Goal: Task Accomplishment & Management: Complete application form

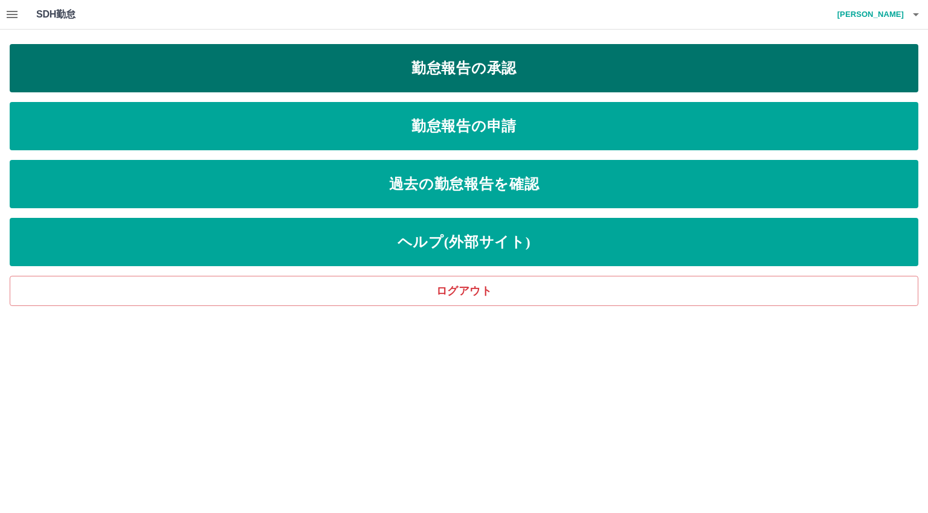
click at [428, 73] on link "勤怠報告の承認" at bounding box center [464, 68] width 908 height 48
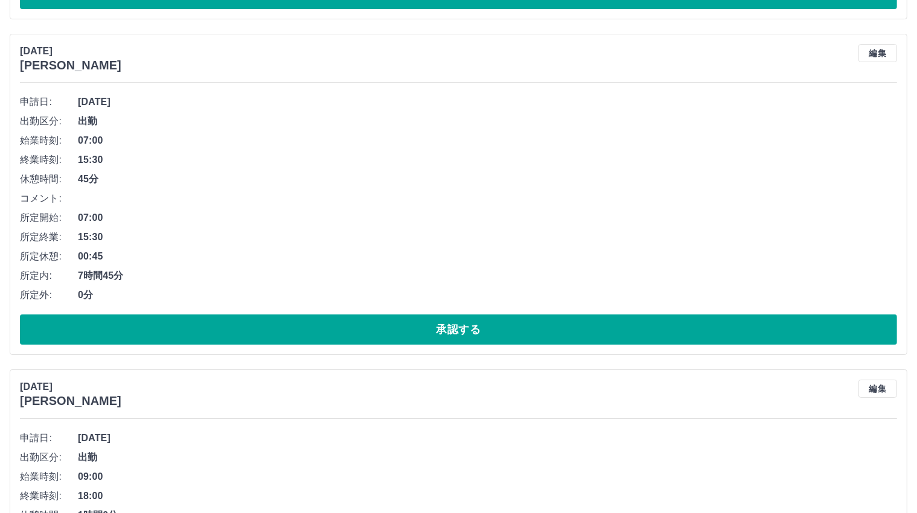
scroll to position [4409, 0]
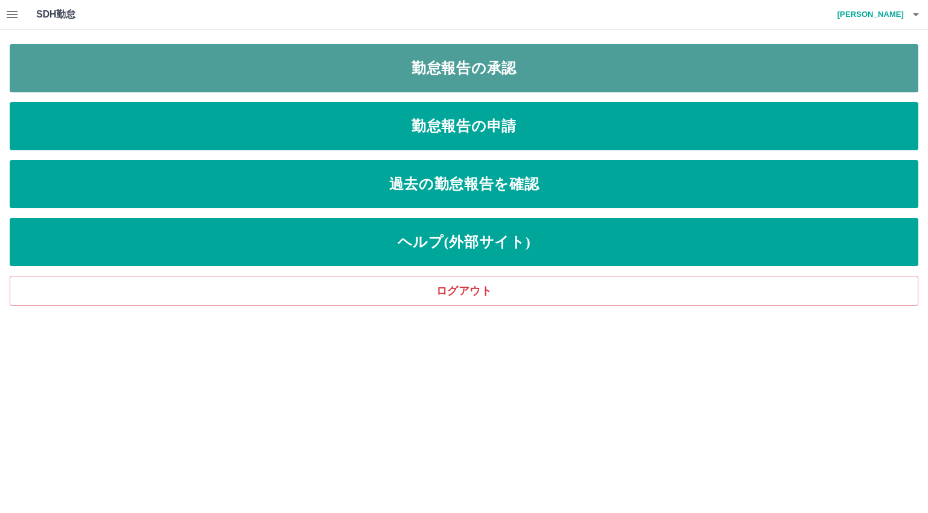
click at [469, 64] on link "勤怠報告の承認" at bounding box center [464, 68] width 908 height 48
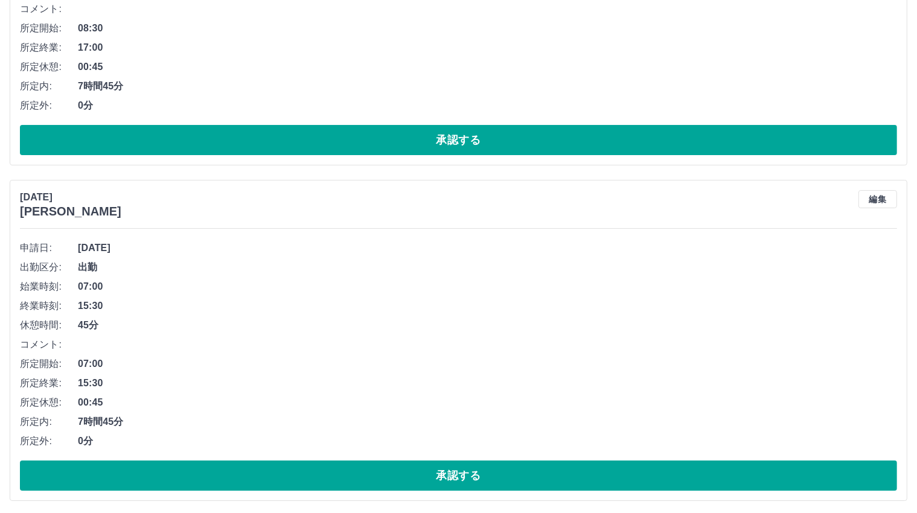
scroll to position [4107, 0]
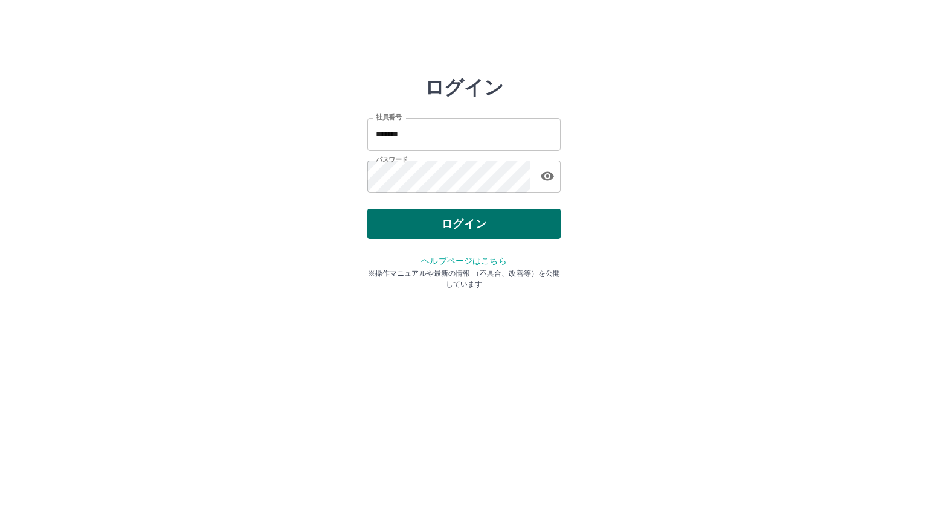
click at [440, 227] on button "ログイン" at bounding box center [463, 224] width 193 height 30
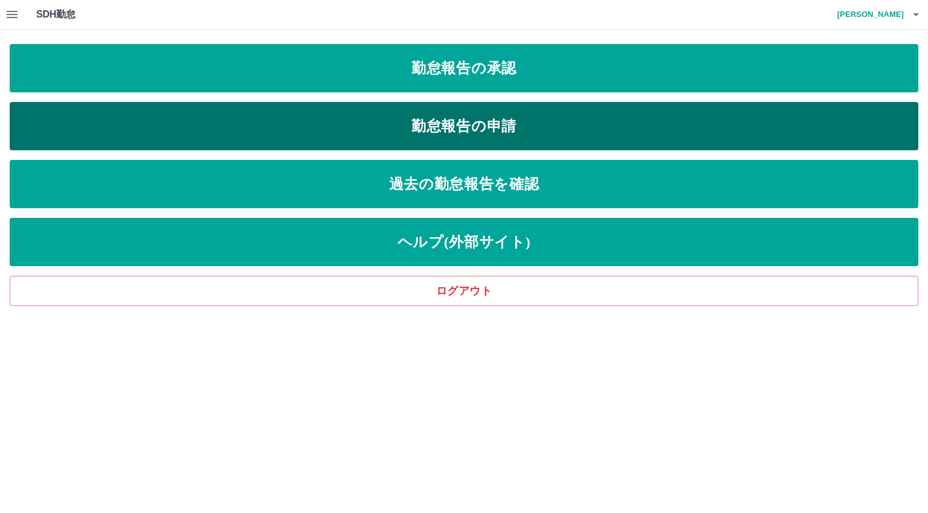
click at [483, 120] on link "勤怠報告の申請" at bounding box center [464, 126] width 908 height 48
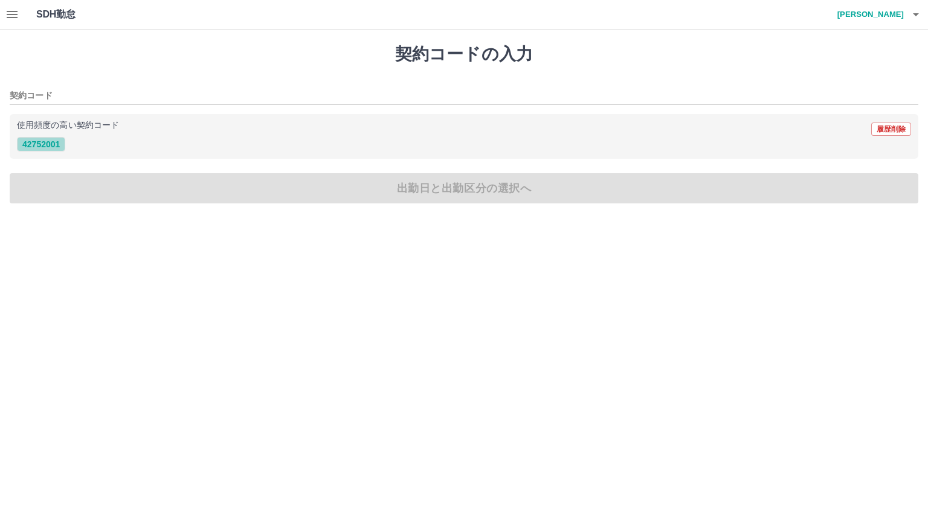
click at [36, 144] on button "42752001" at bounding box center [41, 144] width 48 height 14
type input "********"
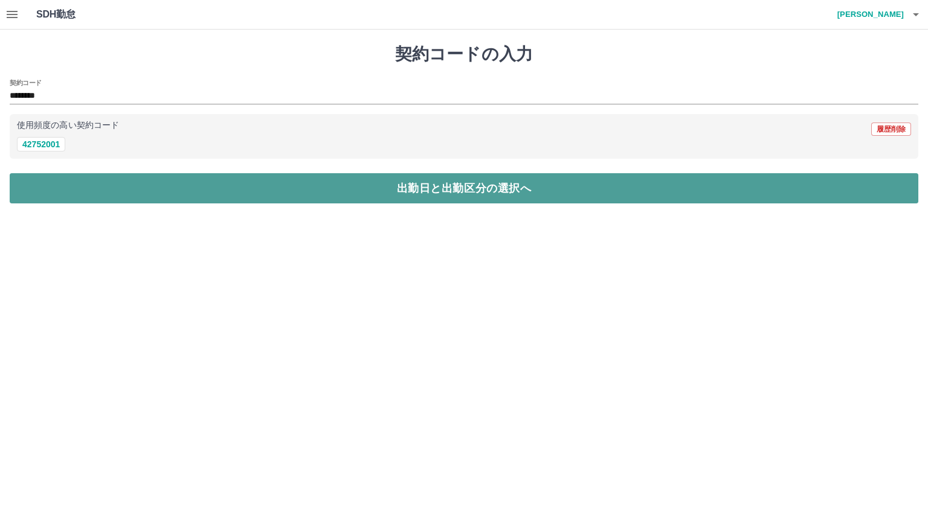
drag, startPoint x: 410, startPoint y: 192, endPoint x: 399, endPoint y: 201, distance: 14.6
click at [411, 192] on button "出勤日と出勤区分の選択へ" at bounding box center [464, 188] width 908 height 30
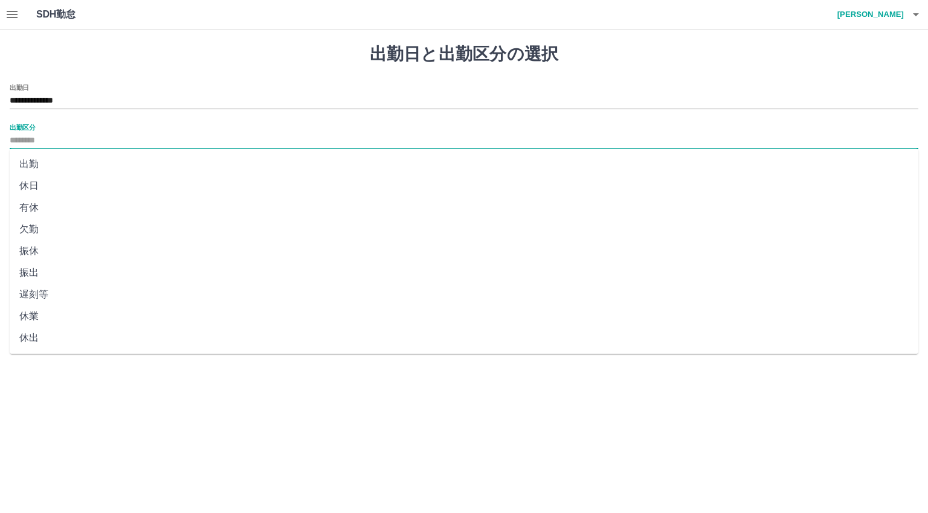
click at [41, 138] on input "出勤区分" at bounding box center [464, 140] width 908 height 15
click at [27, 162] on li "出勤" at bounding box center [464, 164] width 908 height 22
type input "**"
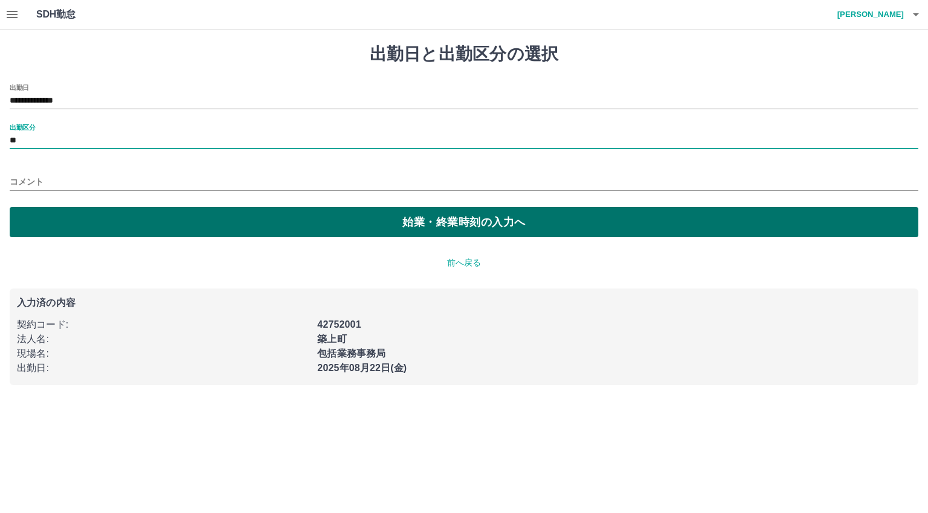
click at [423, 223] on button "始業・終業時刻の入力へ" at bounding box center [464, 222] width 908 height 30
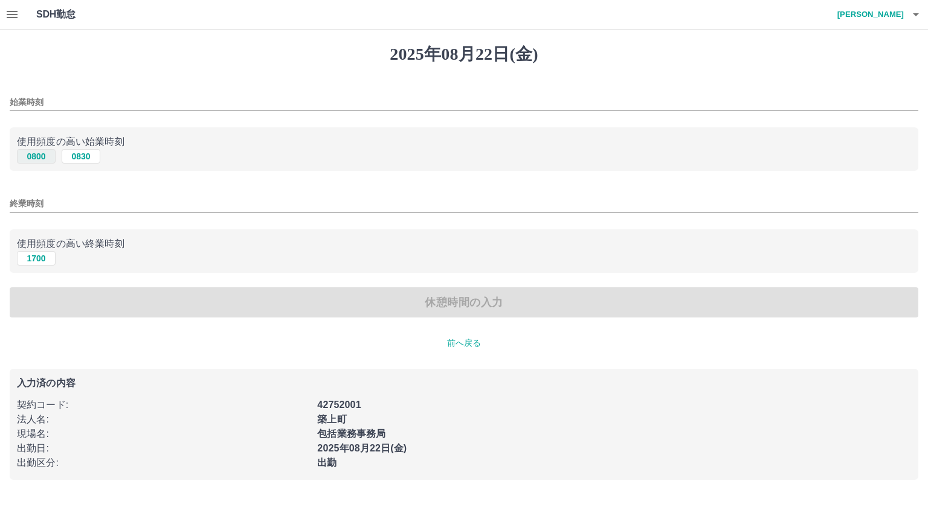
click at [32, 155] on button "0800" at bounding box center [36, 156] width 39 height 14
type input "****"
click at [27, 260] on button "1700" at bounding box center [36, 258] width 39 height 14
type input "****"
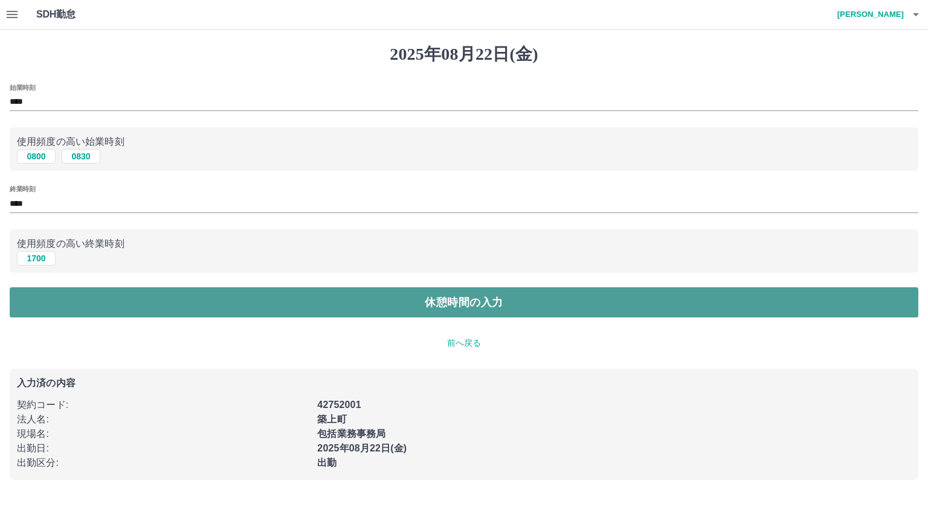
click at [458, 307] on button "休憩時間の入力" at bounding box center [464, 302] width 908 height 30
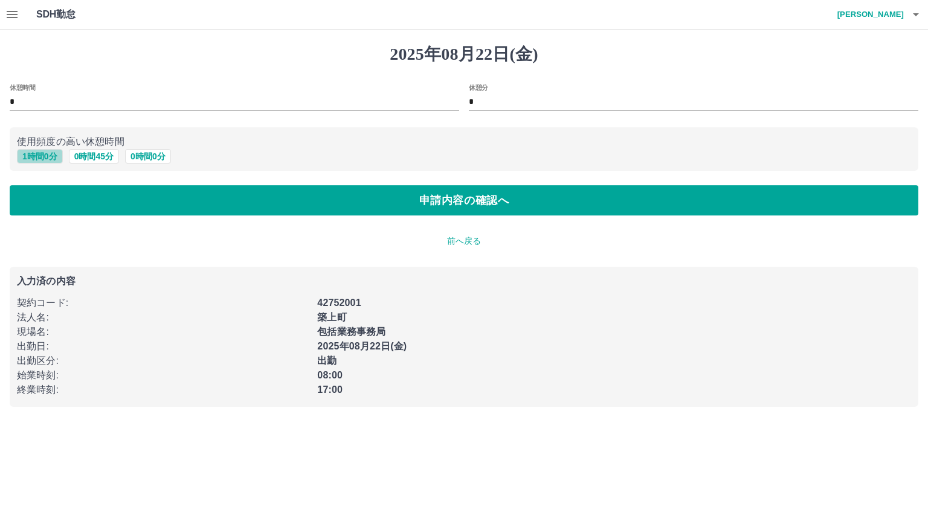
click at [41, 158] on button "1 時間 0 分" at bounding box center [40, 156] width 46 height 14
type input "*"
click at [43, 155] on button "1 時間 0 分" at bounding box center [40, 156] width 46 height 14
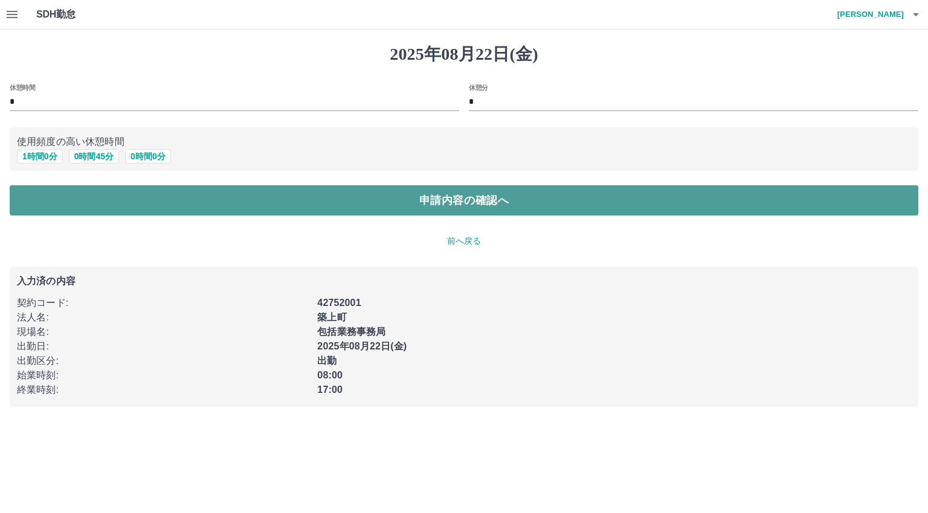
click at [437, 196] on button "申請内容の確認へ" at bounding box center [464, 200] width 908 height 30
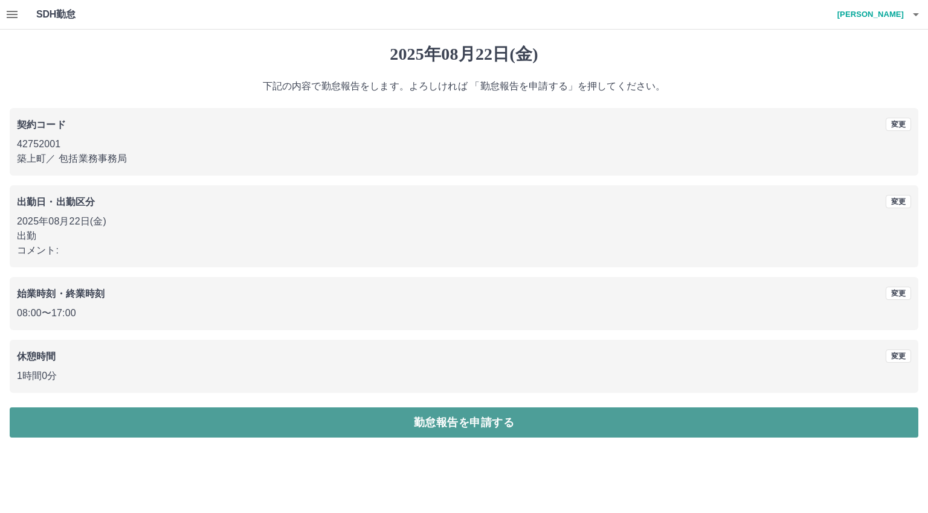
click at [446, 423] on button "勤怠報告を申請する" at bounding box center [464, 423] width 908 height 30
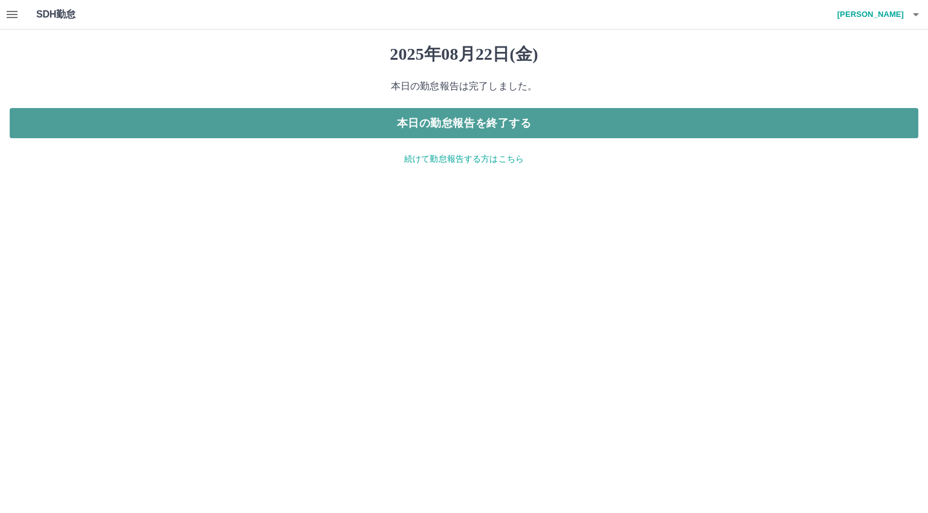
click at [449, 126] on button "本日の勤怠報告を終了する" at bounding box center [464, 123] width 908 height 30
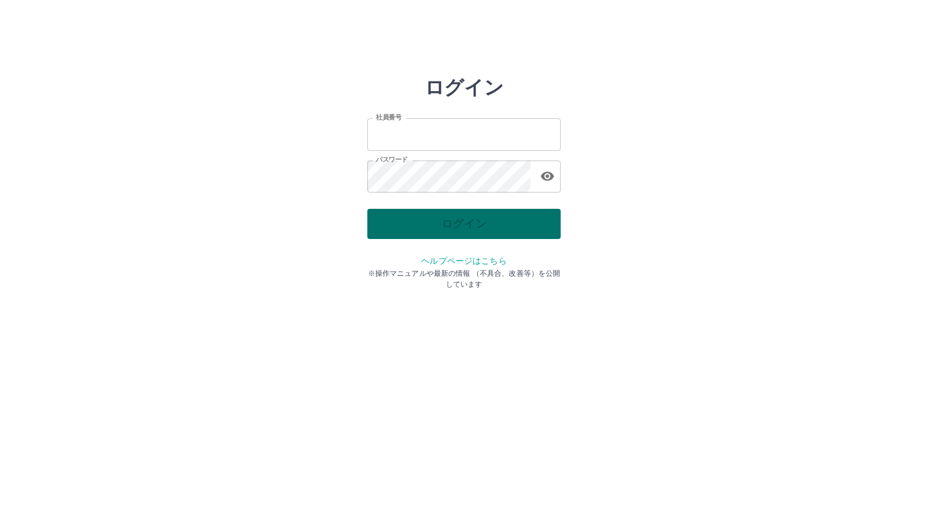
type input "*******"
click at [442, 217] on div "ログイン" at bounding box center [463, 224] width 193 height 30
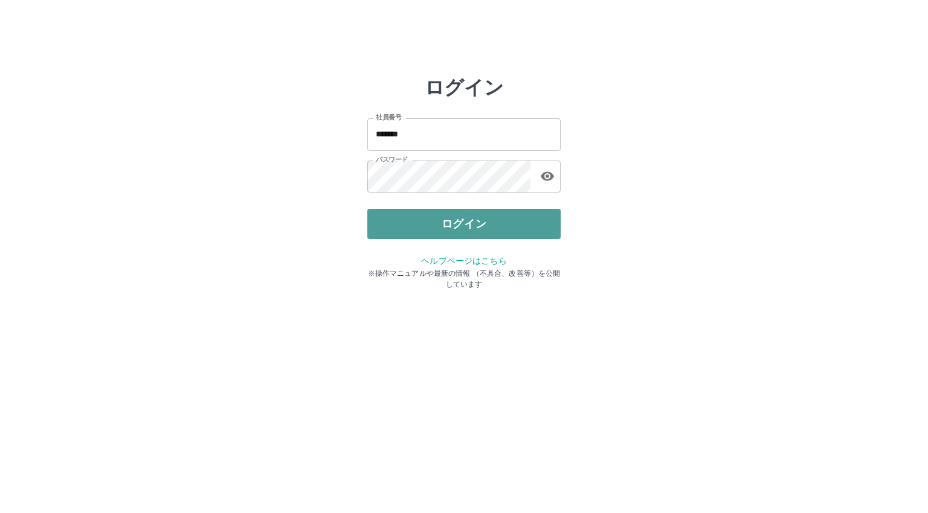
click at [442, 217] on button "ログイン" at bounding box center [463, 224] width 193 height 30
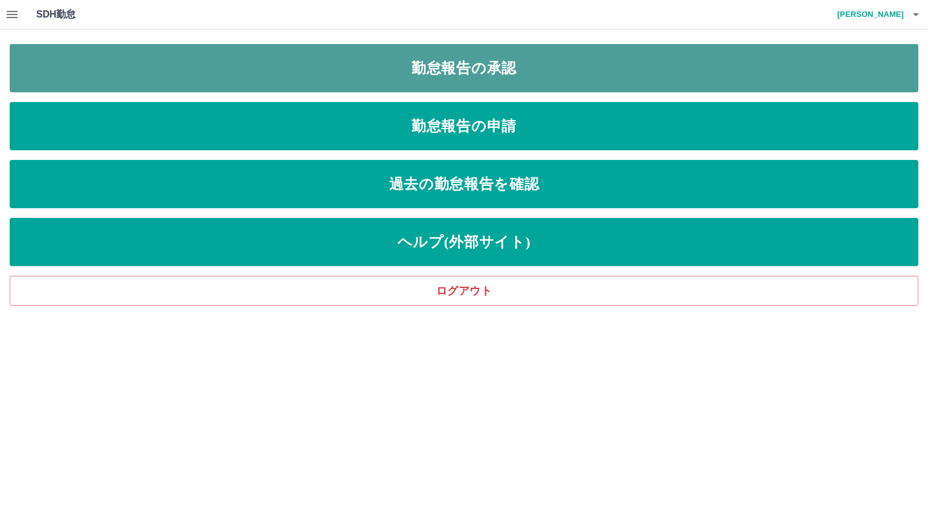
click at [459, 64] on link "勤怠報告の承認" at bounding box center [464, 68] width 908 height 48
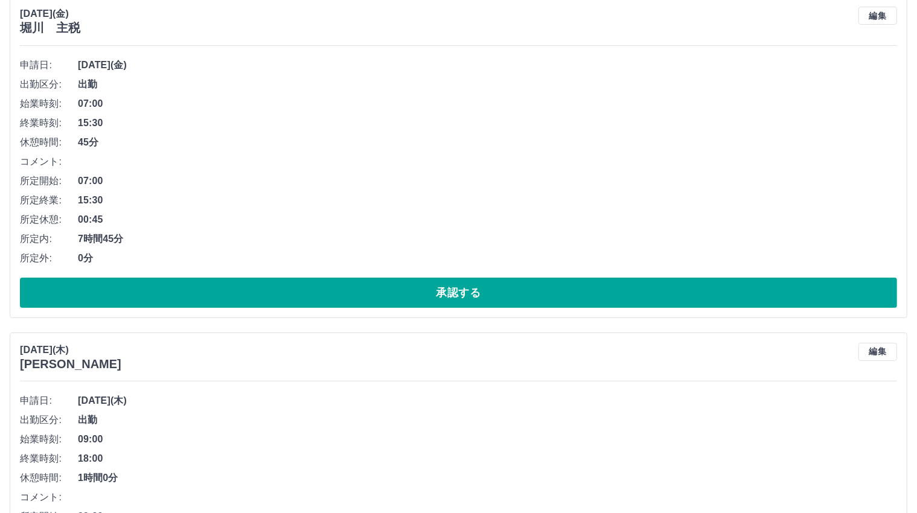
scroll to position [4771, 0]
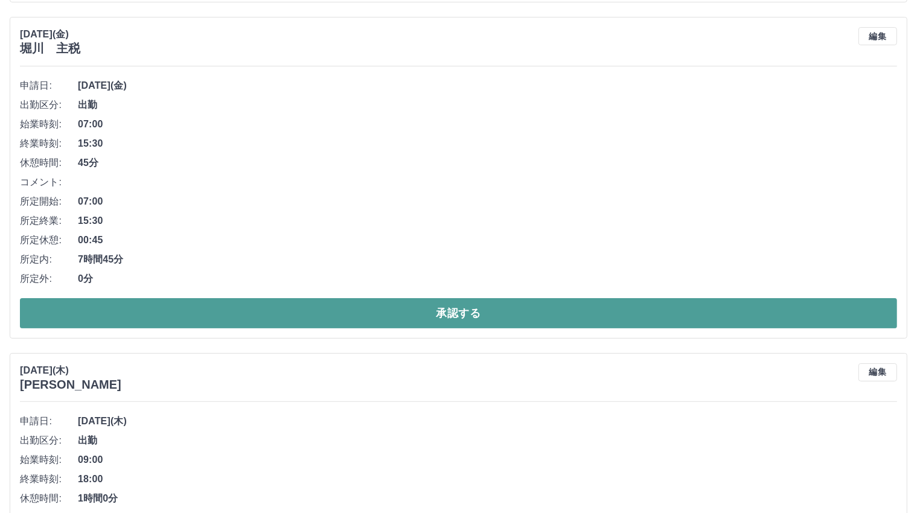
click at [474, 312] on button "承認する" at bounding box center [459, 313] width 878 height 30
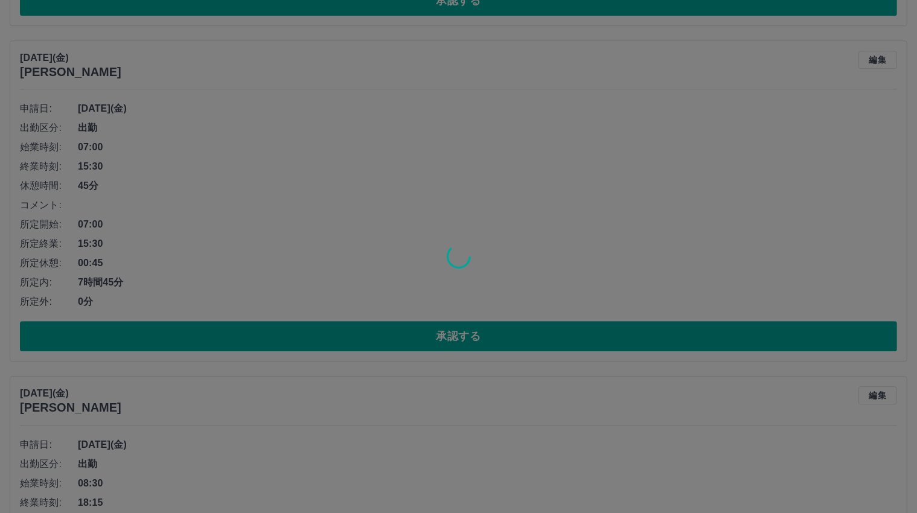
scroll to position [3382, 0]
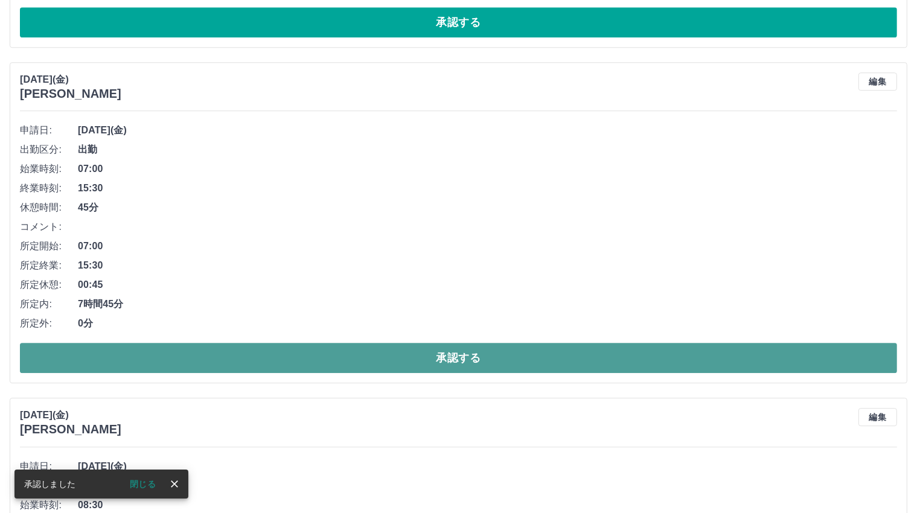
click at [448, 353] on button "承認する" at bounding box center [459, 358] width 878 height 30
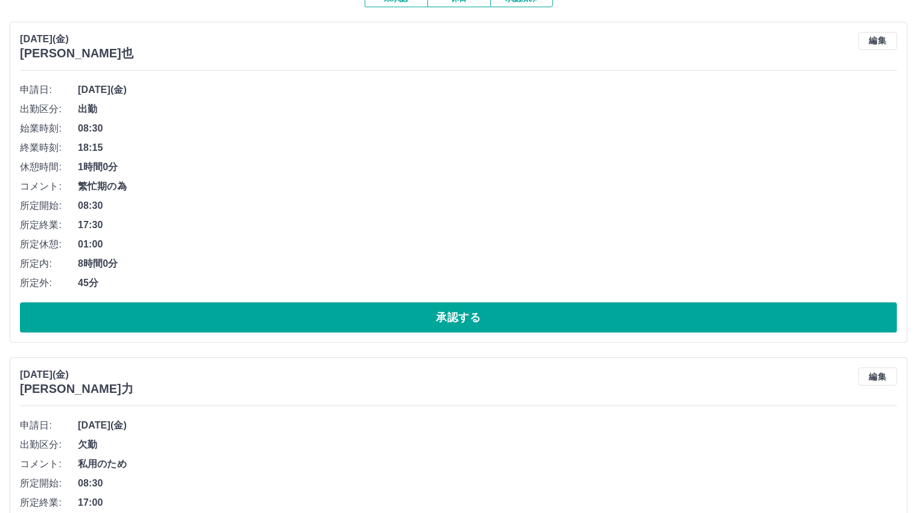
scroll to position [0, 0]
